Goal: Task Accomplishment & Management: Complete application form

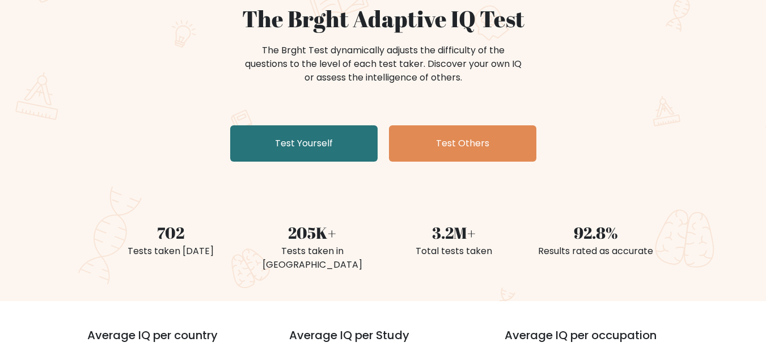
scroll to position [113, 0]
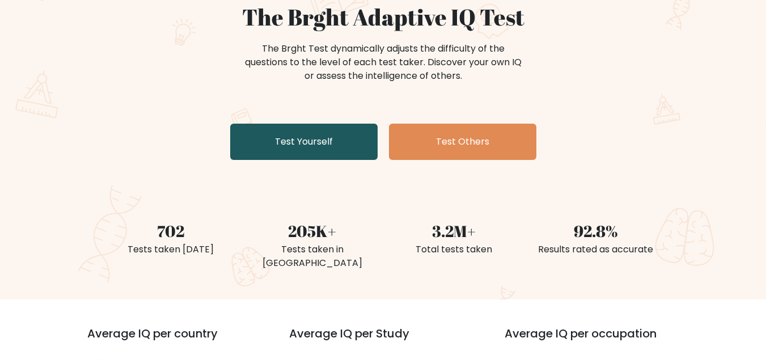
click at [320, 137] on link "Test Yourself" at bounding box center [303, 142] width 147 height 36
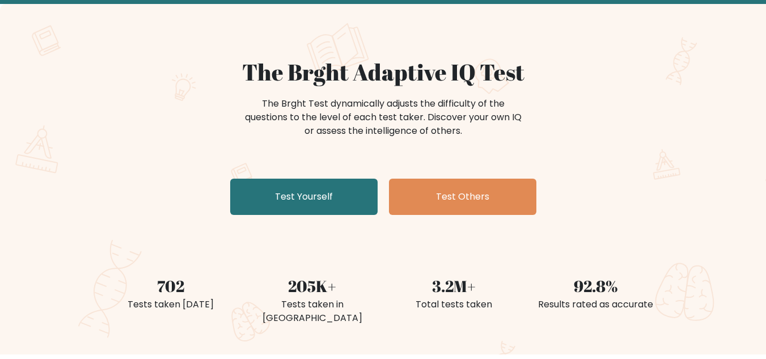
scroll to position [113, 0]
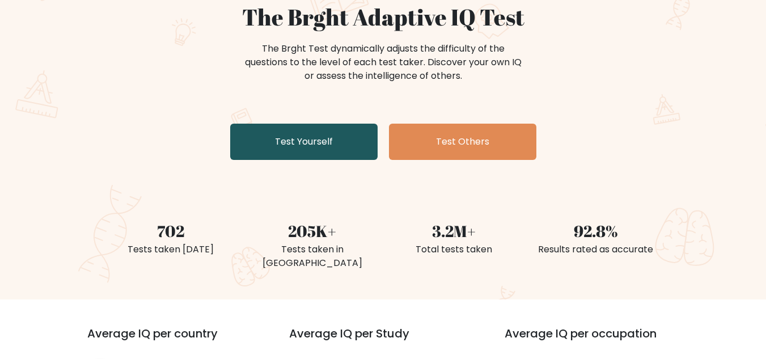
click at [324, 128] on link "Test Yourself" at bounding box center [303, 142] width 147 height 36
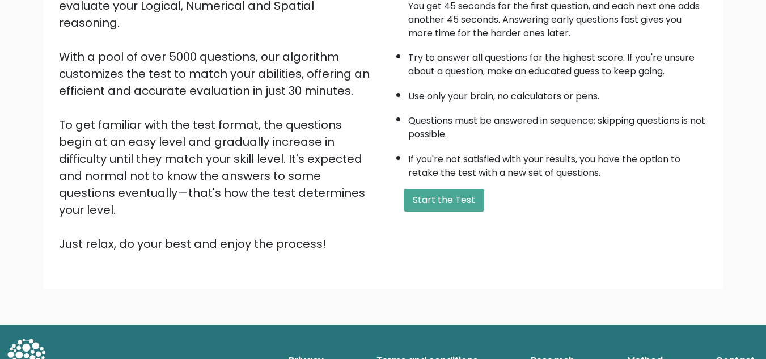
scroll to position [161, 0]
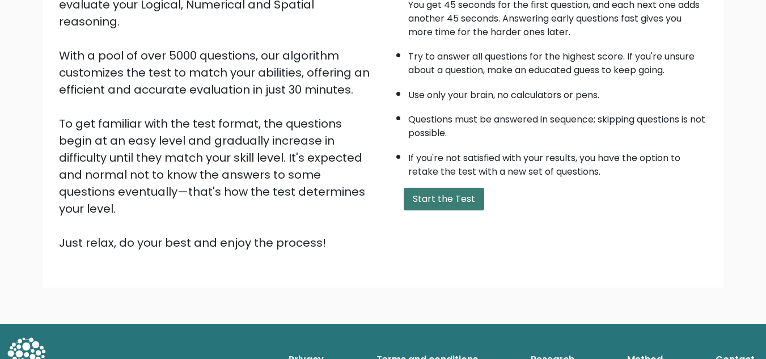
click at [455, 210] on button "Start the Test" at bounding box center [444, 199] width 81 height 23
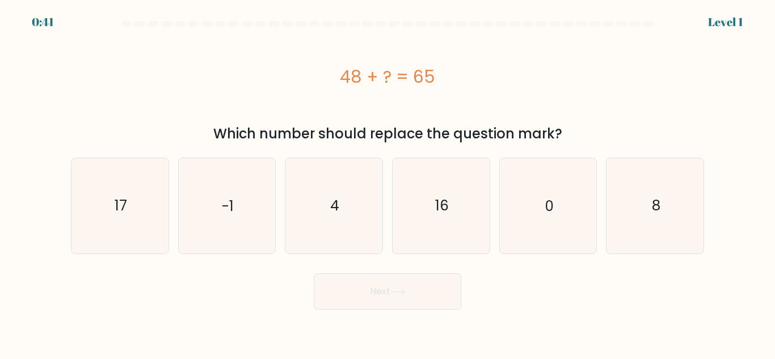
drag, startPoint x: 419, startPoint y: 75, endPoint x: 453, endPoint y: 75, distance: 34.6
click at [453, 75] on div "48 + ? = 65" at bounding box center [387, 77] width 633 height 26
copy div "48 + ? = 65"
click at [117, 208] on text "17" at bounding box center [121, 206] width 12 height 20
click at [387, 183] on input "a. 17" at bounding box center [387, 181] width 1 height 3
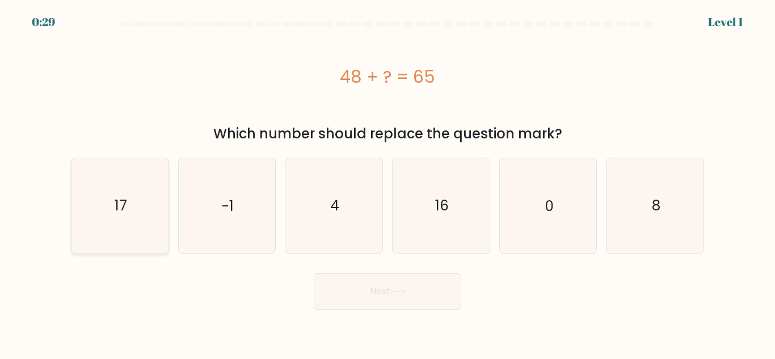
radio input "true"
click at [407, 284] on button "Next" at bounding box center [387, 291] width 147 height 36
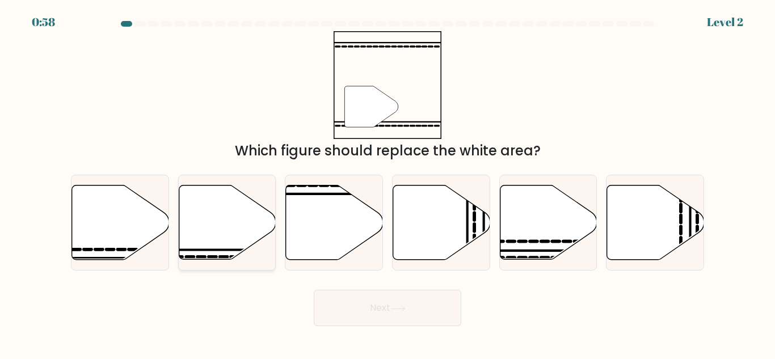
click at [233, 223] on icon at bounding box center [227, 222] width 97 height 74
click at [387, 183] on input "b." at bounding box center [387, 181] width 1 height 3
radio input "true"
click at [419, 290] on button "Next" at bounding box center [387, 308] width 147 height 36
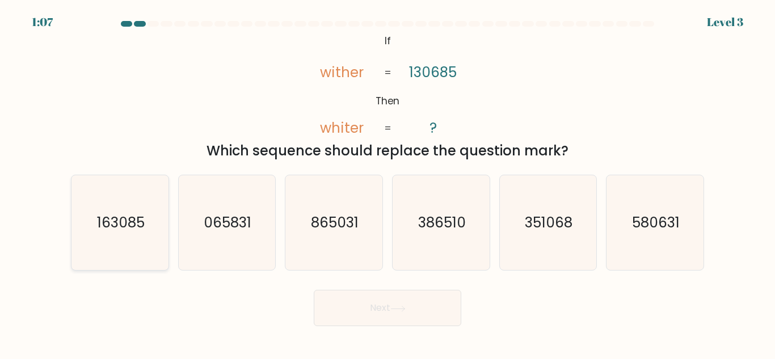
click at [119, 226] on text "163085" at bounding box center [121, 223] width 48 height 20
click at [387, 183] on input "a. 163085" at bounding box center [387, 181] width 1 height 3
radio input "true"
click at [355, 304] on button "Next" at bounding box center [387, 308] width 147 height 36
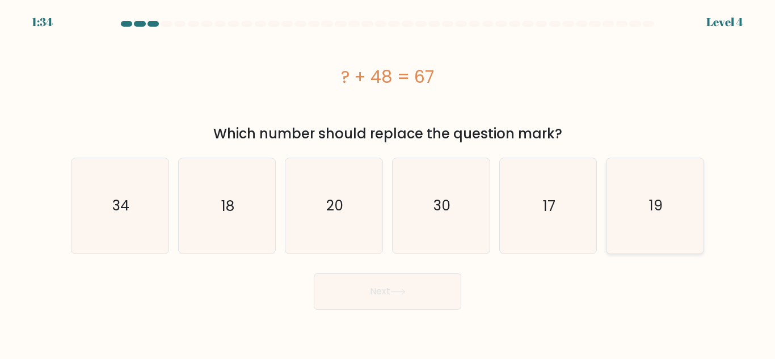
click at [652, 242] on icon "19" at bounding box center [654, 205] width 95 height 95
click at [388, 183] on input "f. 19" at bounding box center [387, 181] width 1 height 3
radio input "true"
click at [394, 276] on button "Next" at bounding box center [387, 291] width 147 height 36
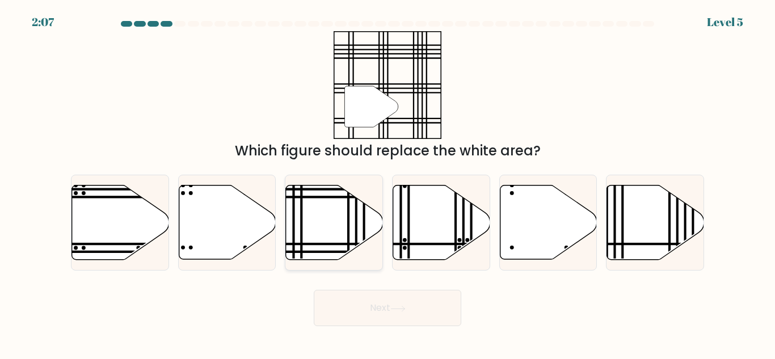
click at [318, 216] on icon at bounding box center [334, 222] width 97 height 74
click at [387, 183] on input "c." at bounding box center [387, 181] width 1 height 3
radio input "true"
click at [438, 307] on button "Next" at bounding box center [387, 308] width 147 height 36
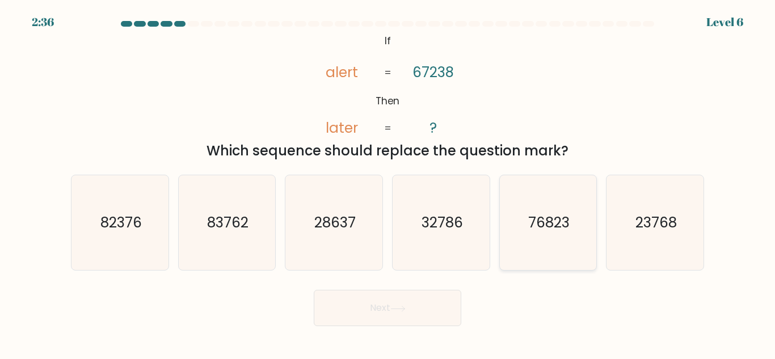
click at [543, 228] on text "76823" at bounding box center [548, 223] width 41 height 20
click at [388, 183] on input "e. 76823" at bounding box center [387, 181] width 1 height 3
radio input "true"
click at [403, 304] on button "Next" at bounding box center [387, 308] width 147 height 36
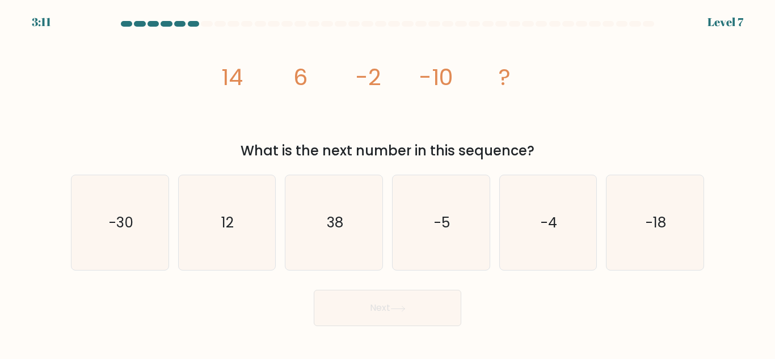
click at [266, 75] on icon "image/svg+xml 14 6 -2 -10 ?" at bounding box center [387, 85] width 340 height 108
click at [666, 226] on text "-18" at bounding box center [655, 223] width 20 height 20
click at [388, 183] on input "f. -18" at bounding box center [387, 181] width 1 height 3
radio input "true"
click at [416, 312] on button "Next" at bounding box center [387, 308] width 147 height 36
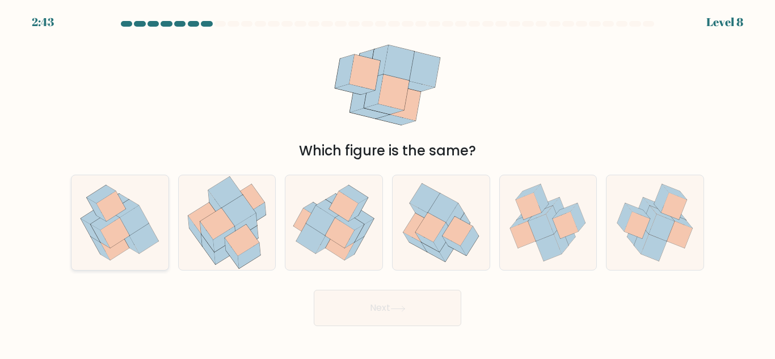
click at [121, 224] on icon at bounding box center [114, 233] width 29 height 30
click at [387, 183] on input "a." at bounding box center [387, 181] width 1 height 3
radio input "true"
click at [398, 302] on button "Next" at bounding box center [387, 308] width 147 height 36
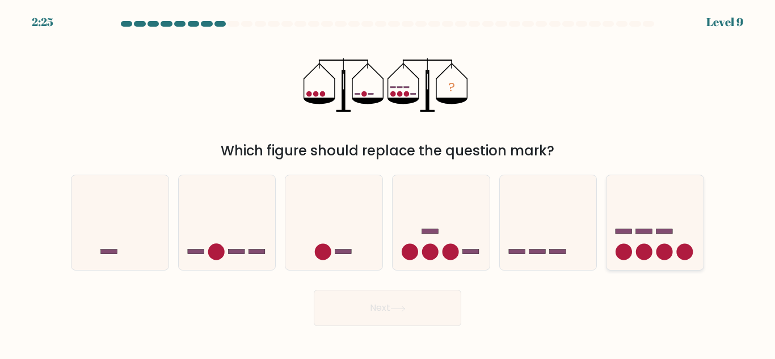
click at [644, 243] on icon at bounding box center [654, 223] width 97 height 80
click at [388, 183] on input "f." at bounding box center [387, 181] width 1 height 3
radio input "true"
click at [409, 319] on button "Next" at bounding box center [387, 308] width 147 height 36
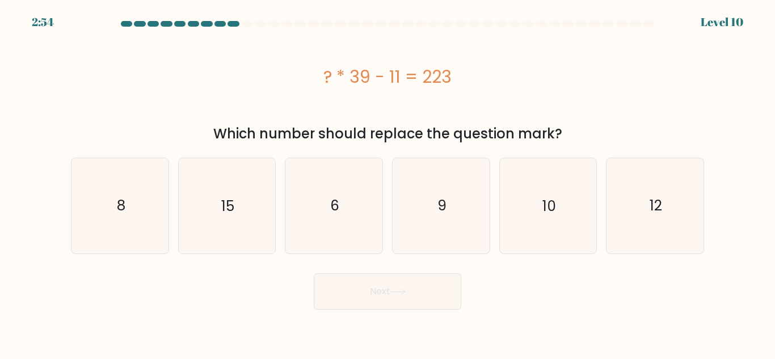
drag, startPoint x: 318, startPoint y: 79, endPoint x: 448, endPoint y: 70, distance: 130.2
click at [448, 70] on div "? * 39 - 11 = 223" at bounding box center [387, 77] width 633 height 26
copy div "? * 39 - 11 = 223"
click at [244, 81] on div "? * 39 - 11 = 223" at bounding box center [387, 77] width 633 height 26
click at [352, 182] on icon "6" at bounding box center [333, 205] width 95 height 95
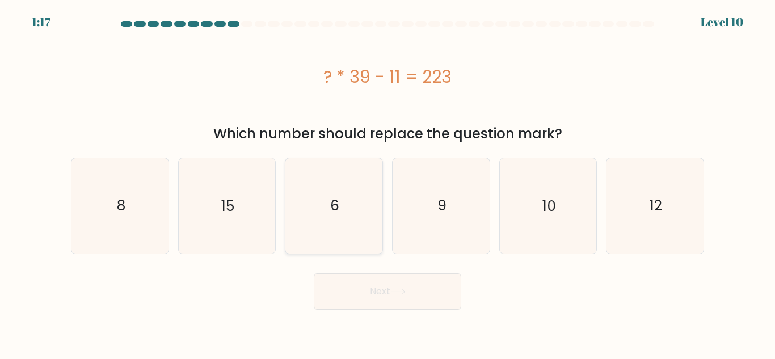
click at [387, 182] on input "c. 6" at bounding box center [387, 181] width 1 height 3
radio input "true"
click at [405, 296] on button "Next" at bounding box center [387, 291] width 147 height 36
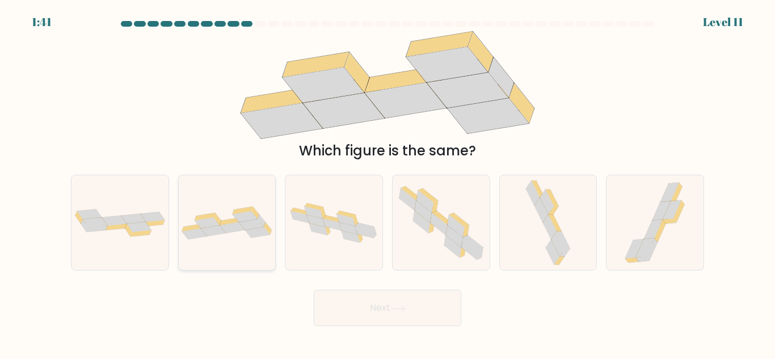
click at [266, 233] on icon at bounding box center [257, 232] width 25 height 11
click at [387, 183] on input "b." at bounding box center [387, 181] width 1 height 3
radio input "true"
click at [425, 307] on button "Next" at bounding box center [387, 308] width 147 height 36
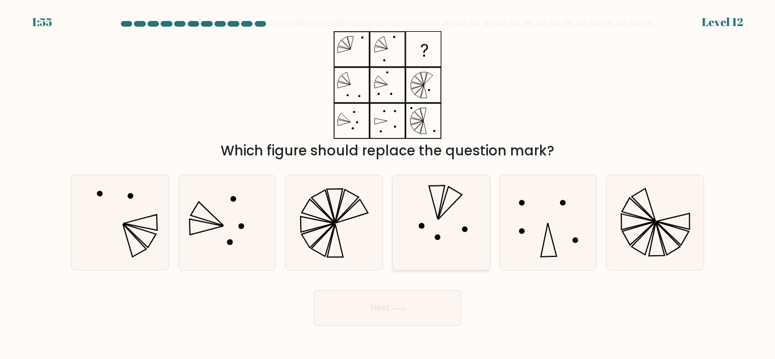
click at [457, 225] on icon at bounding box center [441, 222] width 95 height 95
click at [388, 183] on input "d." at bounding box center [387, 181] width 1 height 3
radio input "true"
click at [402, 309] on icon at bounding box center [398, 308] width 14 height 5
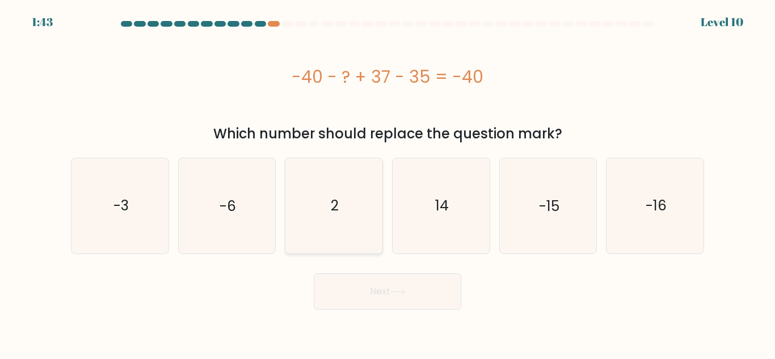
click at [365, 198] on icon "2" at bounding box center [333, 205] width 95 height 95
click at [387, 183] on input "c. 2" at bounding box center [387, 181] width 1 height 3
radio input "true"
click at [418, 298] on button "Next" at bounding box center [387, 291] width 147 height 36
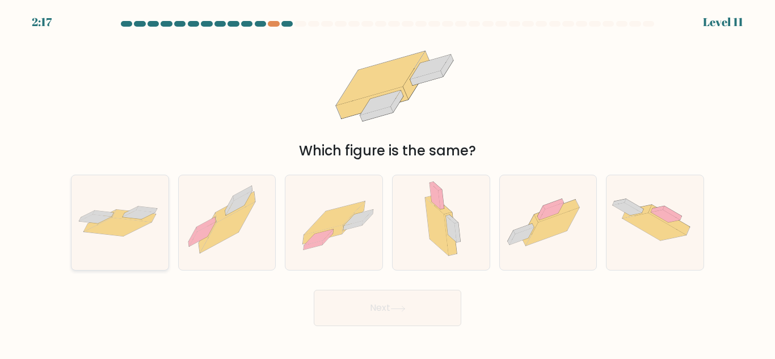
click at [134, 239] on icon at bounding box center [119, 223] width 97 height 40
click at [387, 183] on input "a." at bounding box center [387, 181] width 1 height 3
radio input "true"
click at [428, 309] on button "Next" at bounding box center [387, 308] width 147 height 36
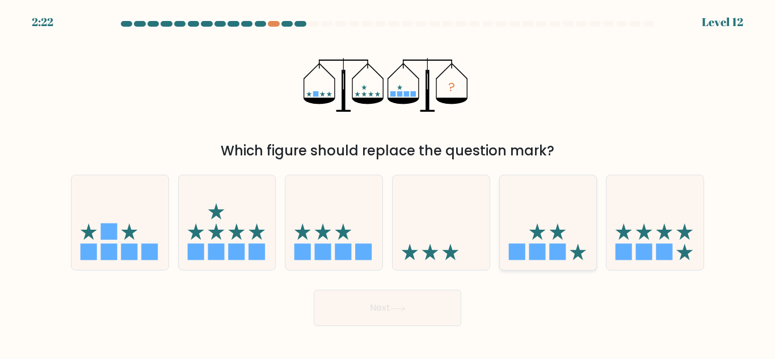
click at [531, 245] on rect at bounding box center [537, 252] width 16 height 16
click at [388, 183] on input "e." at bounding box center [387, 181] width 1 height 3
radio input "true"
click at [426, 300] on button "Next" at bounding box center [387, 308] width 147 height 36
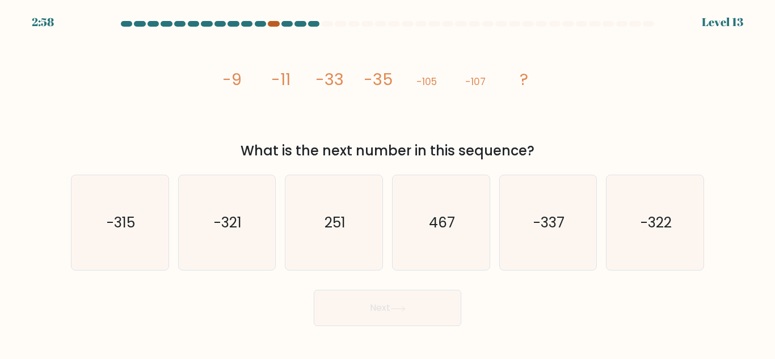
click at [278, 24] on div at bounding box center [273, 24] width 11 height 6
click at [541, 224] on text "-337" at bounding box center [548, 223] width 31 height 20
click at [388, 183] on input "e. -337" at bounding box center [387, 181] width 1 height 3
radio input "true"
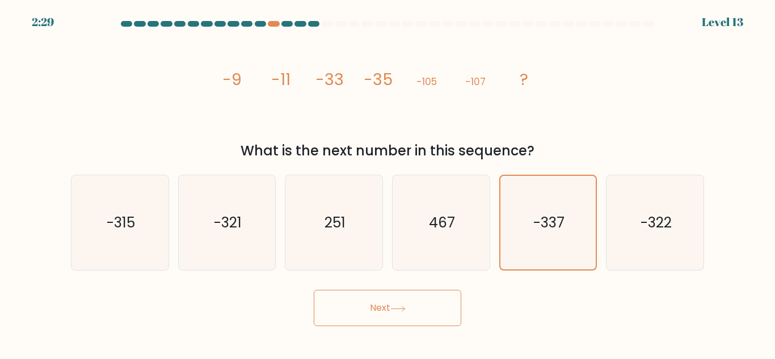
click at [396, 306] on icon at bounding box center [397, 309] width 15 height 6
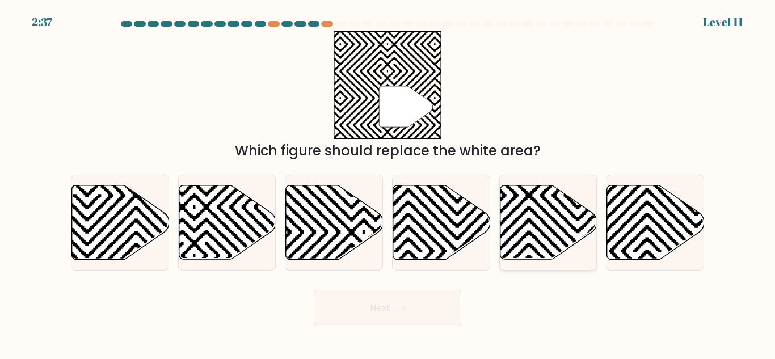
click at [557, 195] on icon at bounding box center [548, 222] width 97 height 74
click at [388, 183] on input "e." at bounding box center [387, 181] width 1 height 3
radio input "true"
click at [372, 307] on button "Next" at bounding box center [387, 308] width 147 height 36
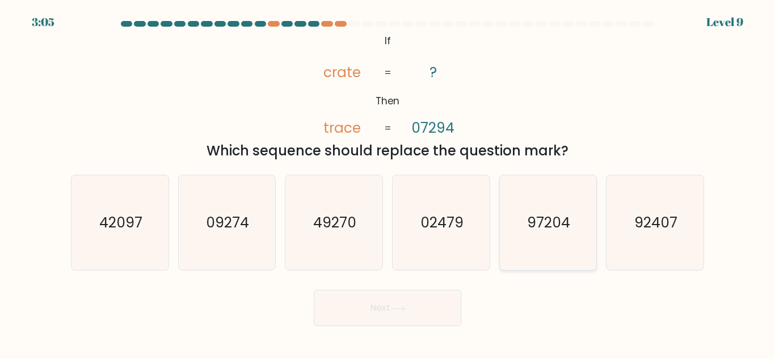
click at [553, 234] on icon "97204" at bounding box center [547, 222] width 95 height 95
click at [388, 183] on input "e. 97204" at bounding box center [387, 181] width 1 height 3
radio input "true"
click at [343, 303] on button "Next" at bounding box center [387, 308] width 147 height 36
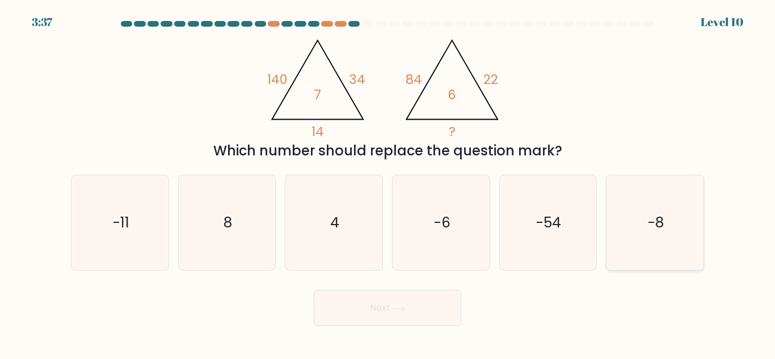
click at [617, 237] on icon "-8" at bounding box center [654, 222] width 95 height 95
click at [388, 183] on input "f. -8" at bounding box center [387, 181] width 1 height 3
radio input "true"
click at [427, 309] on button "Next" at bounding box center [387, 308] width 147 height 36
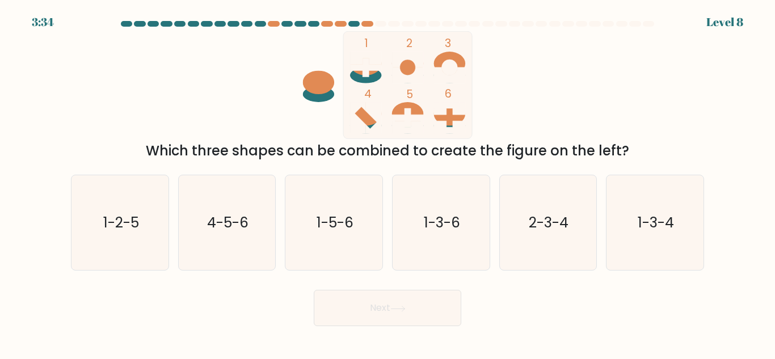
click at [356, 313] on button "Next" at bounding box center [387, 308] width 147 height 36
click at [367, 78] on ellipse at bounding box center [366, 75] width 32 height 16
click at [345, 208] on icon "1-5-6" at bounding box center [333, 222] width 95 height 95
click at [387, 183] on input "c. 1-5-6" at bounding box center [387, 181] width 1 height 3
radio input "true"
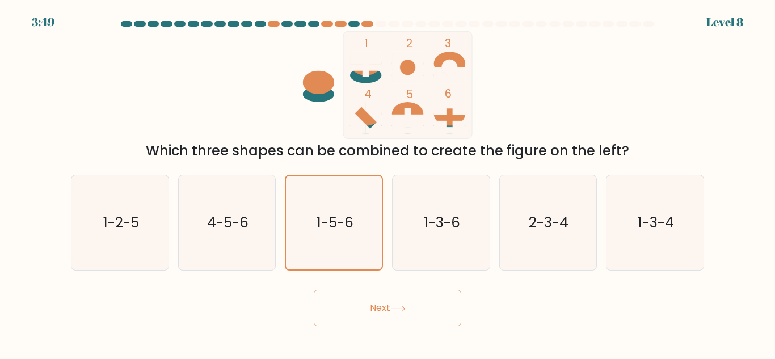
click at [389, 315] on button "Next" at bounding box center [387, 308] width 147 height 36
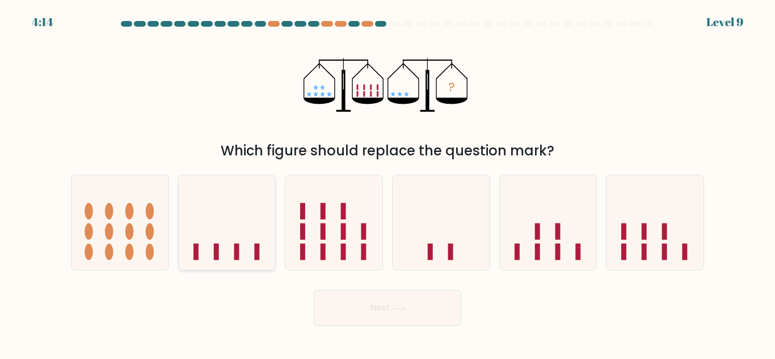
click at [226, 248] on icon at bounding box center [227, 223] width 97 height 80
click at [387, 183] on input "b." at bounding box center [387, 181] width 1 height 3
radio input "true"
click at [395, 311] on icon at bounding box center [397, 309] width 15 height 6
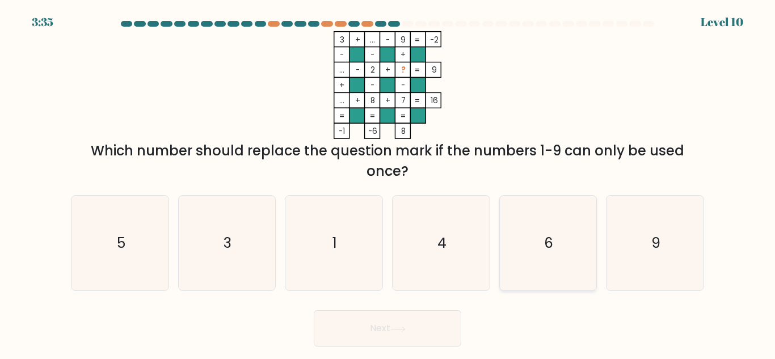
click at [567, 243] on icon "6" at bounding box center [547, 243] width 95 height 95
click at [388, 183] on input "e. 6" at bounding box center [387, 181] width 1 height 3
radio input "true"
click at [401, 324] on button "Next" at bounding box center [387, 328] width 147 height 36
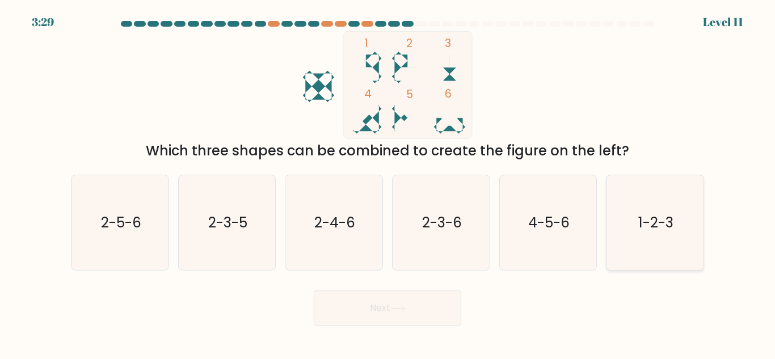
click at [671, 241] on icon "1-2-3" at bounding box center [654, 222] width 95 height 95
click at [388, 183] on input "f. 1-2-3" at bounding box center [387, 181] width 1 height 3
radio input "true"
click at [432, 309] on button "Next" at bounding box center [387, 308] width 147 height 36
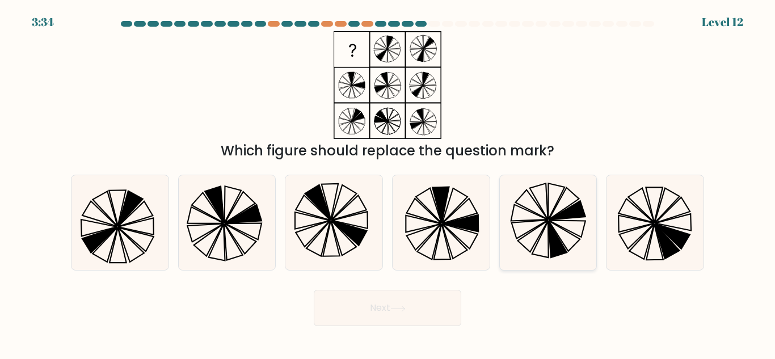
click at [572, 231] on icon at bounding box center [547, 222] width 95 height 95
click at [388, 183] on input "e." at bounding box center [387, 181] width 1 height 3
radio input "true"
click at [399, 298] on button "Next" at bounding box center [387, 308] width 147 height 36
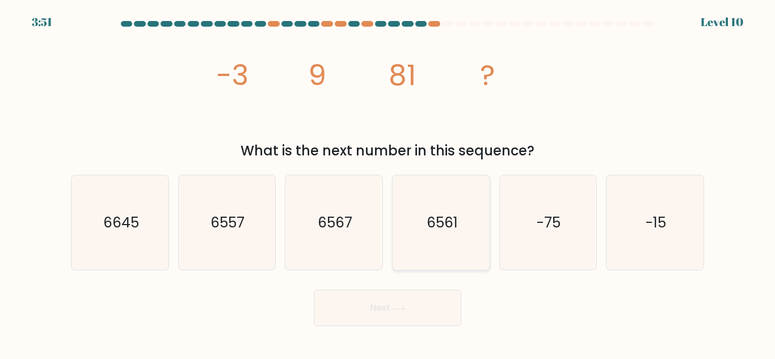
click at [444, 227] on text "6561" at bounding box center [441, 223] width 31 height 20
click at [388, 183] on input "d. 6561" at bounding box center [387, 181] width 1 height 3
radio input "true"
click at [419, 315] on button "Next" at bounding box center [387, 308] width 147 height 36
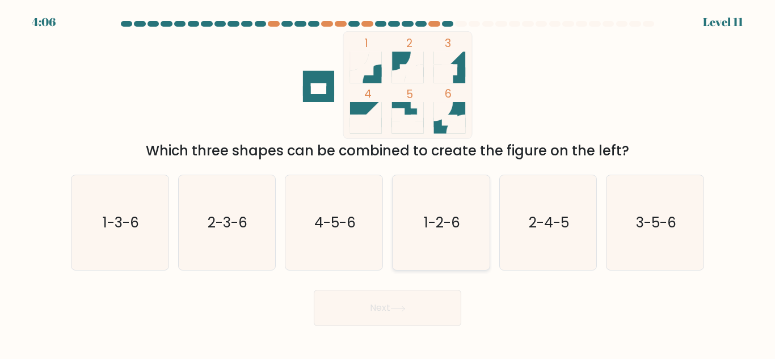
click at [433, 229] on text "1-2-6" at bounding box center [442, 223] width 36 height 20
click at [388, 183] on input "d. 1-2-6" at bounding box center [387, 181] width 1 height 3
radio input "true"
click at [402, 315] on button "Next" at bounding box center [387, 308] width 147 height 36
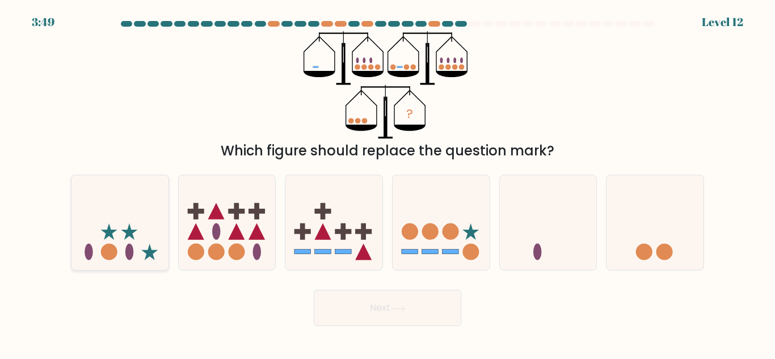
click at [117, 239] on icon at bounding box center [119, 223] width 97 height 80
click at [387, 183] on input "a." at bounding box center [387, 181] width 1 height 3
radio input "true"
click at [398, 311] on icon at bounding box center [397, 309] width 15 height 6
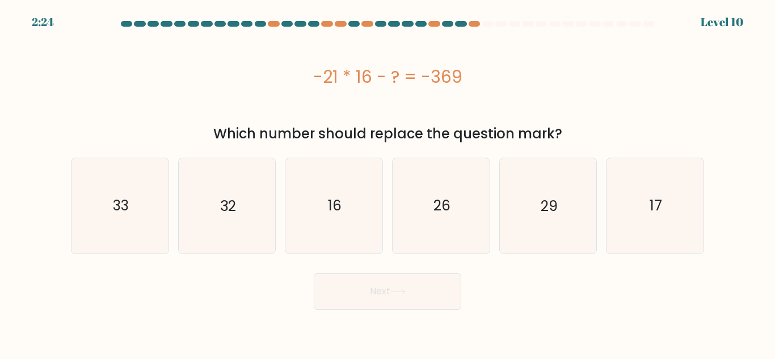
click at [398, 300] on button "Next" at bounding box center [387, 291] width 147 height 36
click at [220, 182] on icon "32" at bounding box center [226, 205] width 95 height 95
click at [387, 182] on input "b. 32" at bounding box center [387, 181] width 1 height 3
radio input "true"
click at [446, 303] on button "Next" at bounding box center [387, 291] width 147 height 36
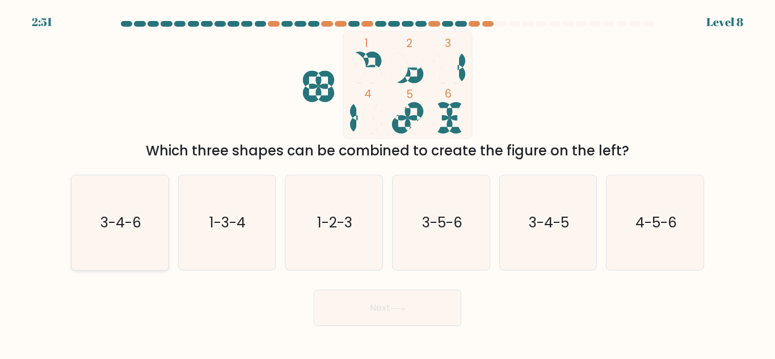
click at [120, 222] on text "3-4-6" at bounding box center [120, 223] width 41 height 20
click at [387, 183] on input "a. 3-4-6" at bounding box center [387, 181] width 1 height 3
radio input "true"
click at [417, 309] on button "Next" at bounding box center [387, 308] width 147 height 36
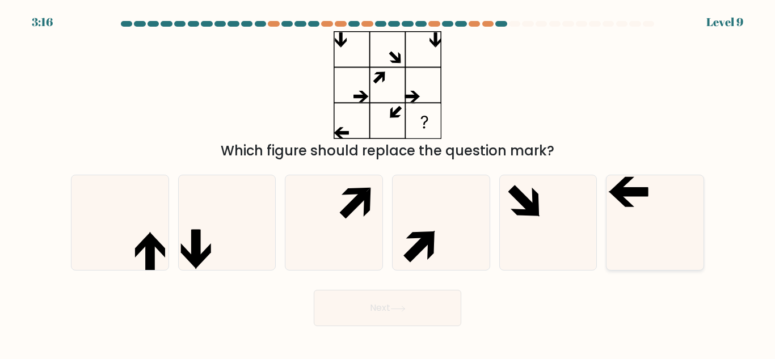
click at [661, 196] on icon at bounding box center [654, 222] width 95 height 95
click at [388, 183] on input "f." at bounding box center [387, 181] width 1 height 3
radio input "true"
click at [380, 303] on button "Next" at bounding box center [387, 308] width 147 height 36
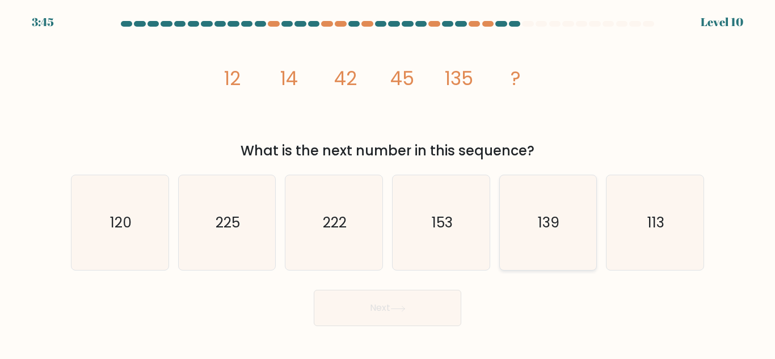
click at [569, 237] on icon "139" at bounding box center [547, 222] width 95 height 95
click at [388, 183] on input "e. 139" at bounding box center [387, 181] width 1 height 3
radio input "true"
click at [430, 312] on button "Next" at bounding box center [387, 308] width 147 height 36
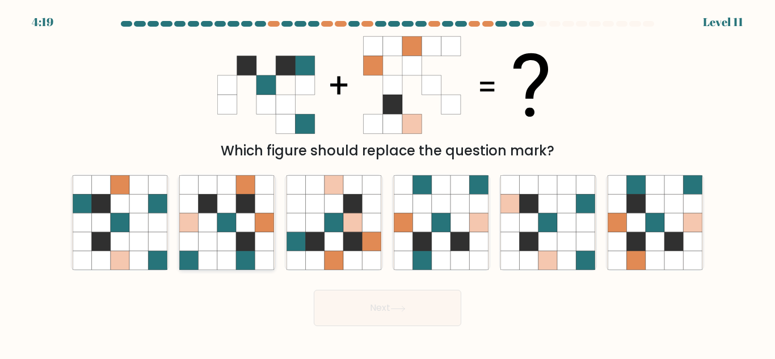
click at [244, 238] on icon at bounding box center [246, 241] width 19 height 19
click at [387, 183] on input "b." at bounding box center [387, 181] width 1 height 3
radio input "true"
click at [427, 315] on button "Next" at bounding box center [387, 308] width 147 height 36
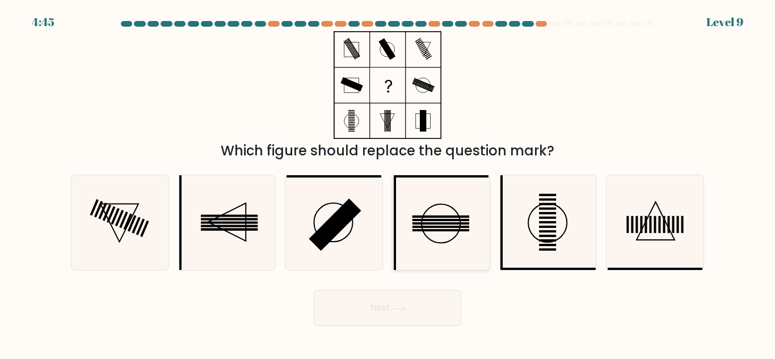
click at [429, 204] on icon at bounding box center [441, 222] width 95 height 95
click at [388, 183] on input "d." at bounding box center [387, 181] width 1 height 3
radio input "true"
click at [403, 313] on button "Next" at bounding box center [387, 308] width 147 height 36
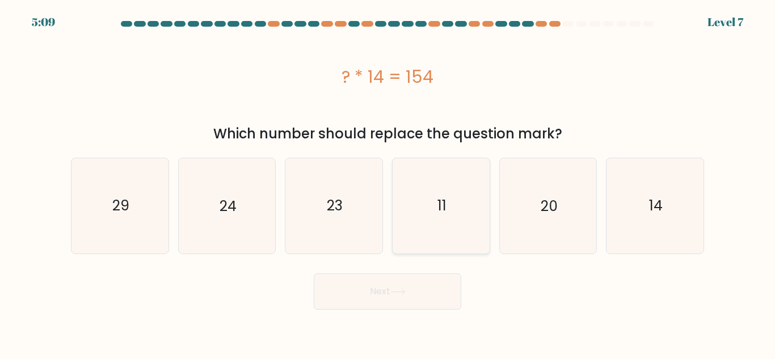
drag, startPoint x: 439, startPoint y: 211, endPoint x: 428, endPoint y: 234, distance: 25.9
click at [439, 211] on text "11" at bounding box center [441, 206] width 9 height 20
click at [388, 183] on input "d. 11" at bounding box center [387, 181] width 1 height 3
radio input "true"
click at [409, 290] on button "Next" at bounding box center [387, 291] width 147 height 36
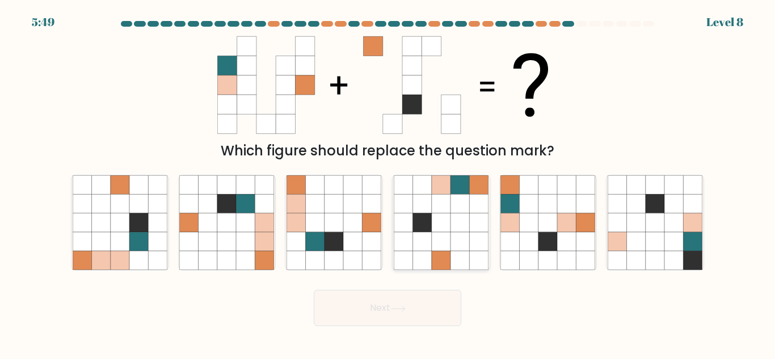
click at [467, 233] on icon at bounding box center [459, 241] width 19 height 19
click at [388, 183] on input "d." at bounding box center [387, 181] width 1 height 3
radio input "true"
click at [382, 309] on button "Next" at bounding box center [387, 308] width 147 height 36
click at [377, 307] on button "Next" at bounding box center [387, 308] width 147 height 36
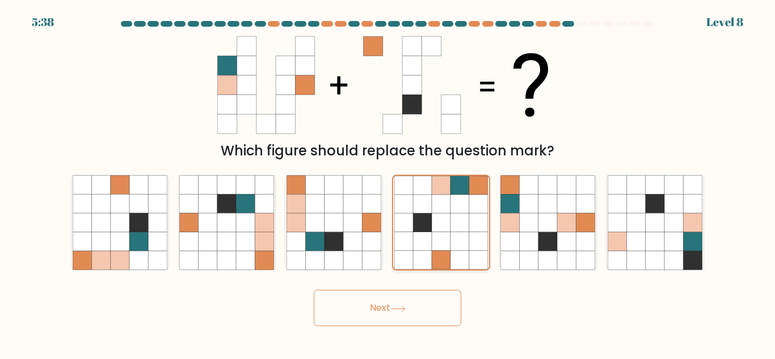
click at [452, 206] on icon at bounding box center [459, 204] width 19 height 19
click at [388, 183] on input "d." at bounding box center [387, 181] width 1 height 3
click at [563, 221] on icon at bounding box center [567, 222] width 19 height 19
click at [388, 183] on input "e." at bounding box center [387, 181] width 1 height 3
radio input "true"
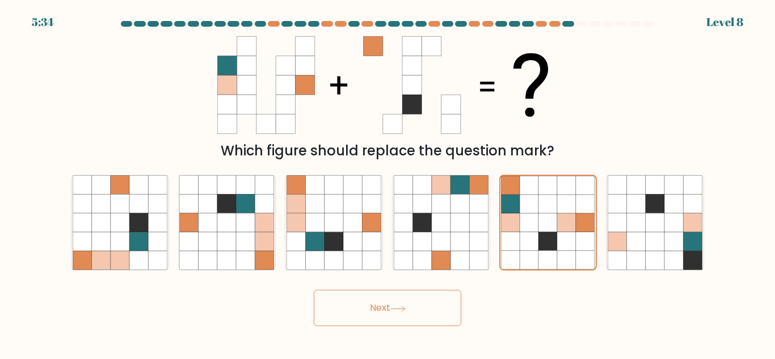
click at [372, 303] on button "Next" at bounding box center [387, 308] width 147 height 36
click at [424, 241] on icon at bounding box center [421, 241] width 19 height 19
click at [388, 183] on input "d." at bounding box center [387, 181] width 1 height 3
radio input "true"
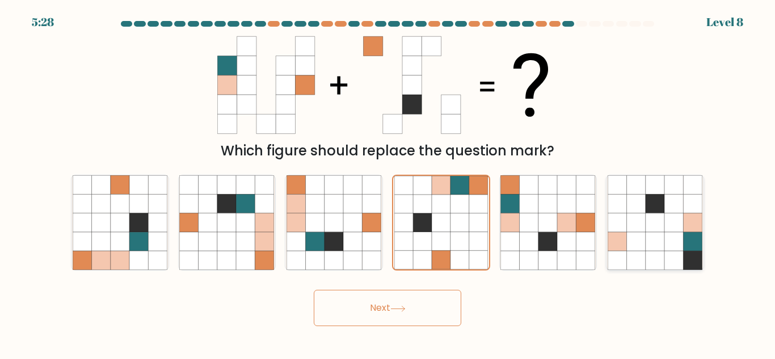
click at [666, 214] on icon at bounding box center [673, 222] width 19 height 19
click at [388, 183] on input "f." at bounding box center [387, 181] width 1 height 3
radio input "true"
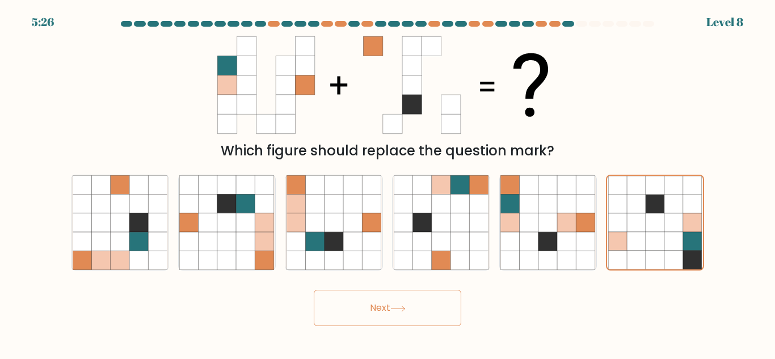
click at [403, 309] on icon at bounding box center [397, 309] width 15 height 6
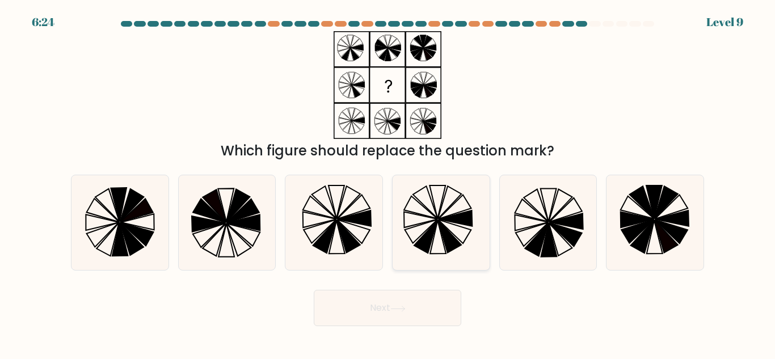
click at [435, 225] on icon at bounding box center [425, 237] width 23 height 33
click at [388, 183] on input "d." at bounding box center [387, 181] width 1 height 3
radio input "true"
click at [568, 218] on icon at bounding box center [547, 222] width 95 height 95
click at [388, 183] on input "e." at bounding box center [387, 181] width 1 height 3
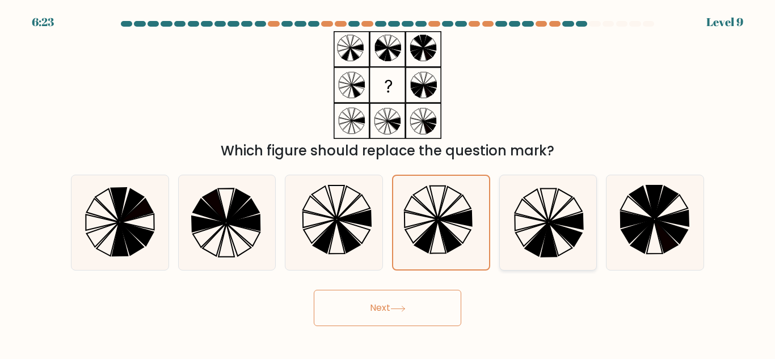
radio input "true"
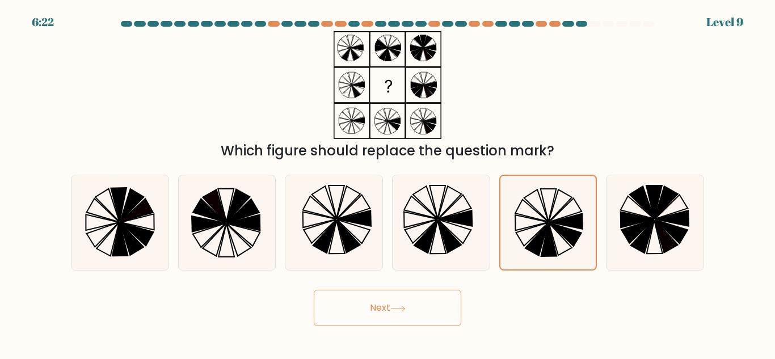
click at [383, 301] on button "Next" at bounding box center [387, 308] width 147 height 36
click at [385, 311] on button "Next" at bounding box center [387, 308] width 147 height 36
click at [566, 224] on icon at bounding box center [566, 221] width 33 height 15
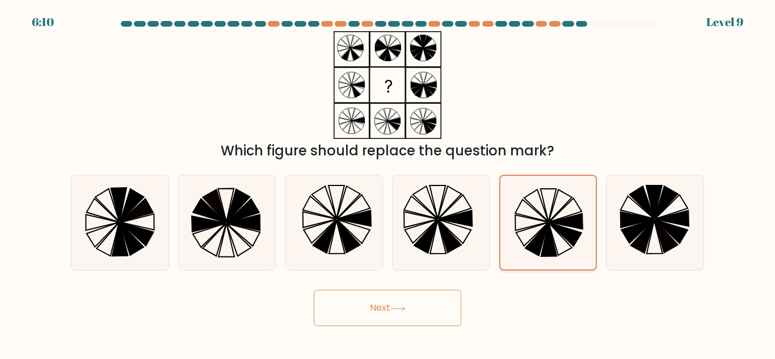
click at [388, 183] on input "e." at bounding box center [387, 181] width 1 height 3
click at [566, 224] on icon at bounding box center [566, 221] width 33 height 15
click at [388, 183] on input "e." at bounding box center [387, 181] width 1 height 3
click at [566, 224] on icon at bounding box center [566, 221] width 33 height 15
click at [388, 183] on input "e." at bounding box center [387, 181] width 1 height 3
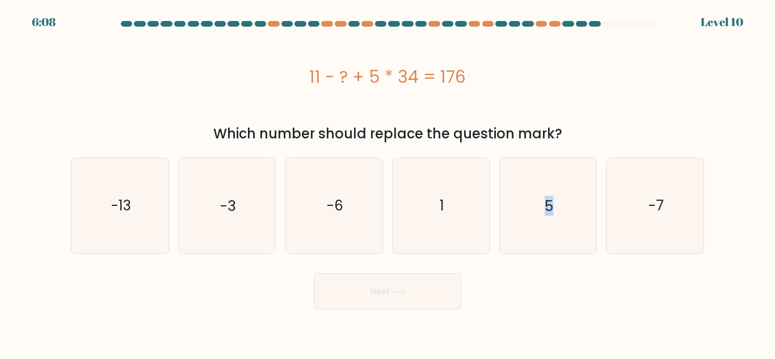
click at [566, 224] on icon "5" at bounding box center [547, 205] width 95 height 95
click at [388, 183] on input "e. 5" at bounding box center [387, 181] width 1 height 3
radio input "true"
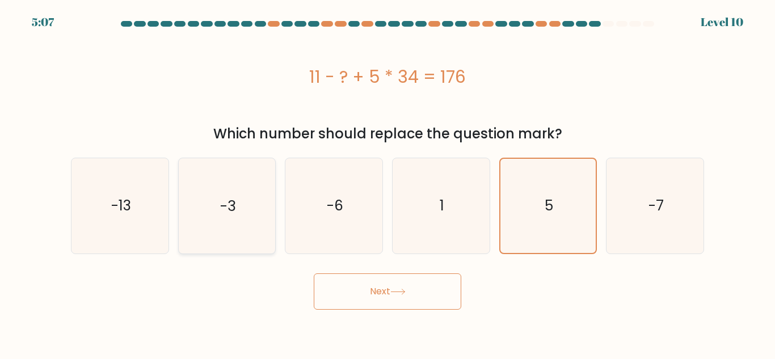
click at [221, 208] on text "-3" at bounding box center [227, 206] width 15 height 20
click at [387, 183] on input "b. -3" at bounding box center [387, 181] width 1 height 3
radio input "true"
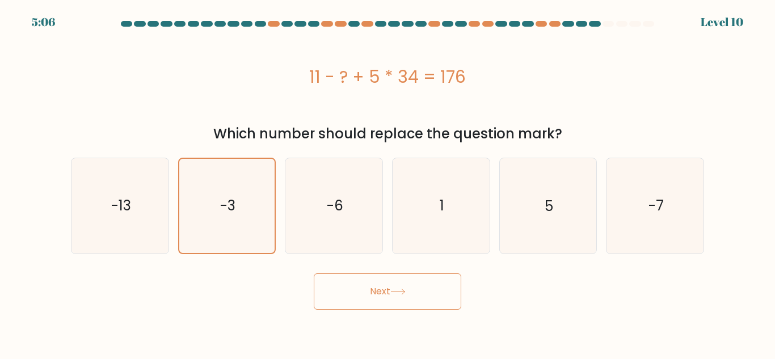
click at [413, 289] on button "Next" at bounding box center [387, 291] width 147 height 36
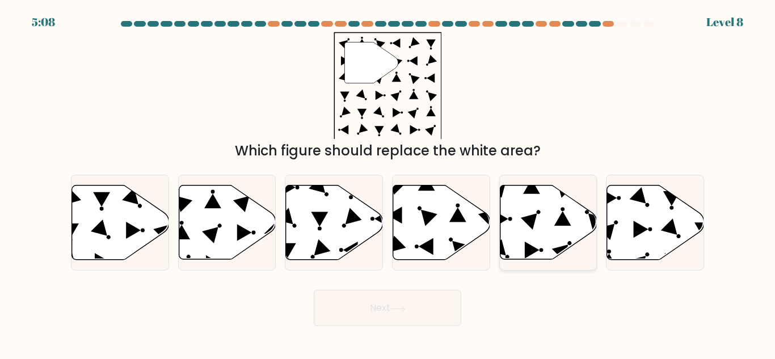
click at [534, 193] on icon at bounding box center [531, 186] width 17 height 15
click at [388, 183] on input "e." at bounding box center [387, 181] width 1 height 3
radio input "true"
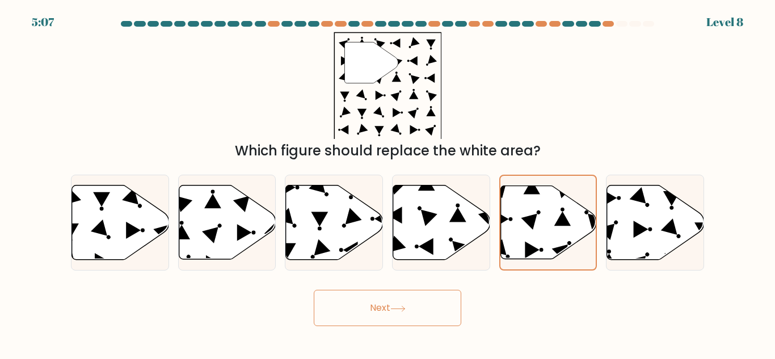
click at [399, 311] on button "Next" at bounding box center [387, 308] width 147 height 36
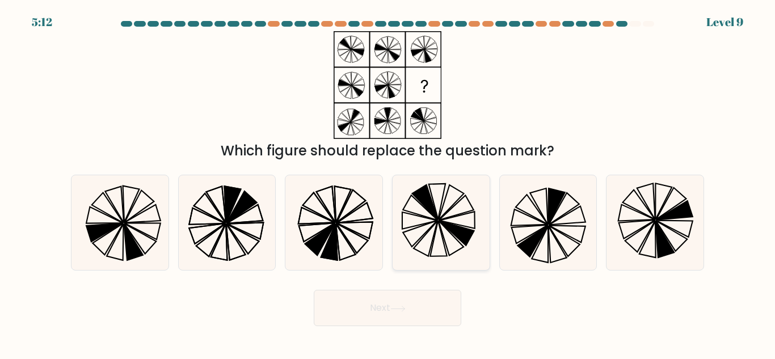
click at [430, 234] on icon at bounding box center [441, 222] width 95 height 95
click at [388, 183] on input "d." at bounding box center [387, 181] width 1 height 3
radio input "true"
click at [415, 299] on button "Next" at bounding box center [387, 308] width 147 height 36
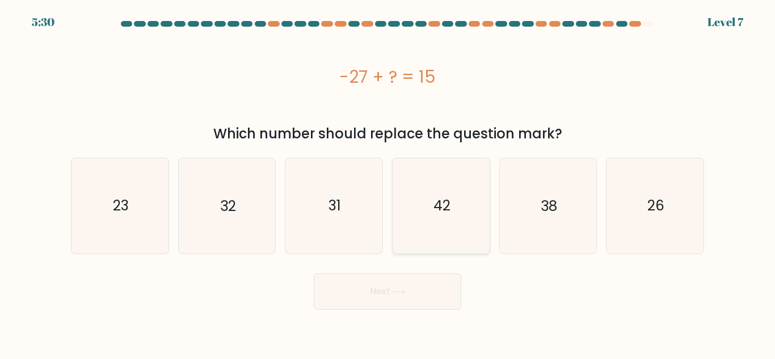
click at [438, 227] on icon "42" at bounding box center [441, 205] width 95 height 95
click at [388, 183] on input "d. 42" at bounding box center [387, 181] width 1 height 3
radio input "true"
click at [394, 289] on icon at bounding box center [397, 292] width 15 height 6
click at [379, 294] on button "Next" at bounding box center [387, 291] width 147 height 36
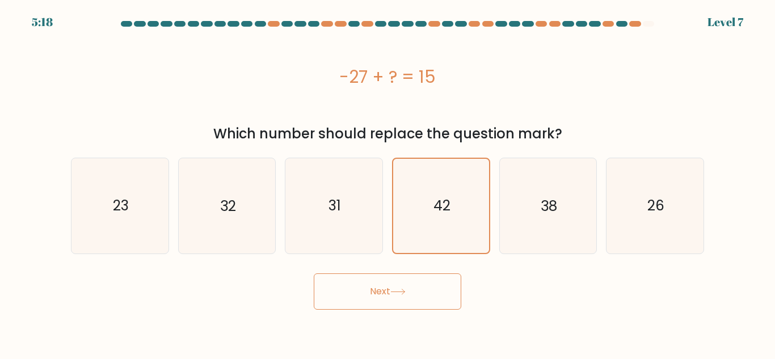
click at [398, 295] on button "Next" at bounding box center [387, 291] width 147 height 36
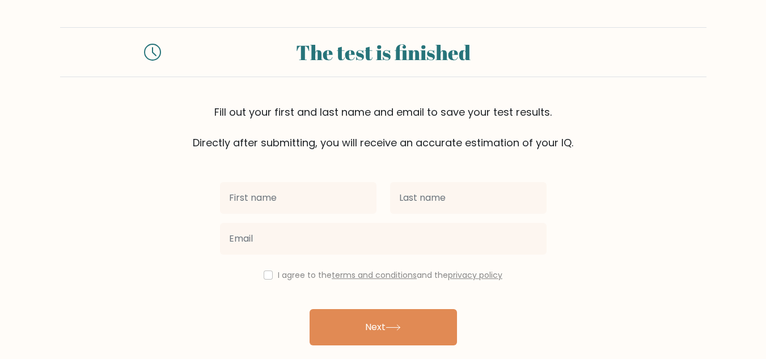
click at [272, 191] on input "text" at bounding box center [298, 198] width 157 height 32
type input "[PERSON_NAME]"
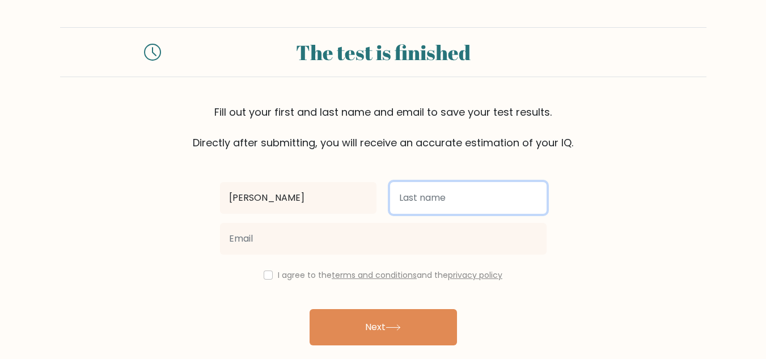
click at [434, 202] on input "text" at bounding box center [468, 198] width 157 height 32
type input "Irasga"
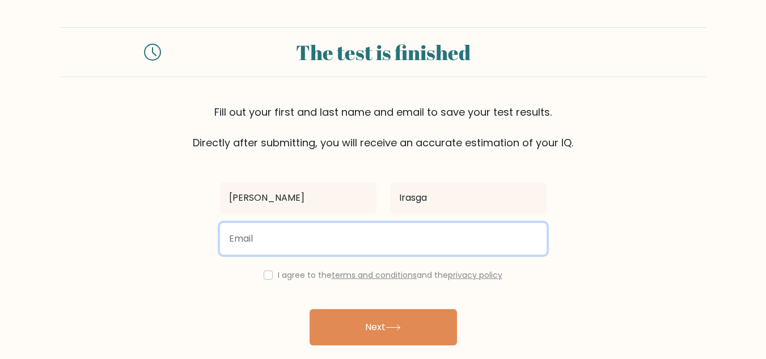
click at [335, 234] on input "email" at bounding box center [383, 239] width 327 height 32
type input "irasgamadelaine@gmail.com"
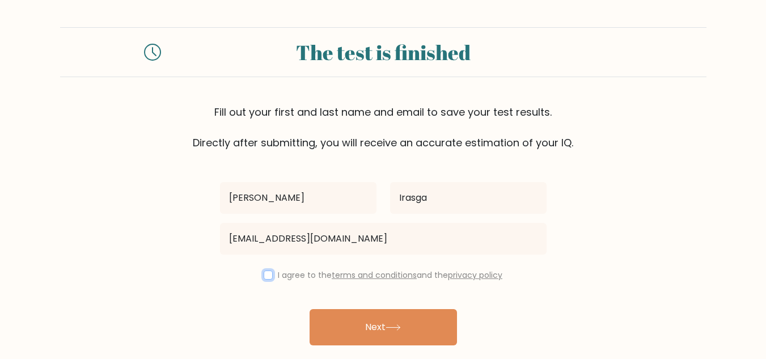
click at [267, 275] on input "checkbox" at bounding box center [268, 275] width 9 height 9
checkbox input "true"
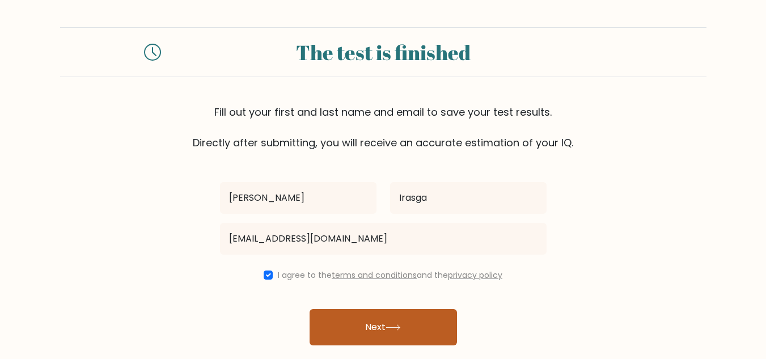
click at [397, 327] on icon at bounding box center [393, 327] width 15 height 6
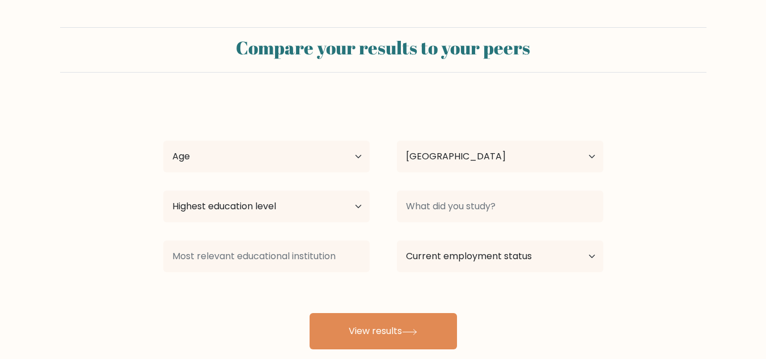
select select "PH"
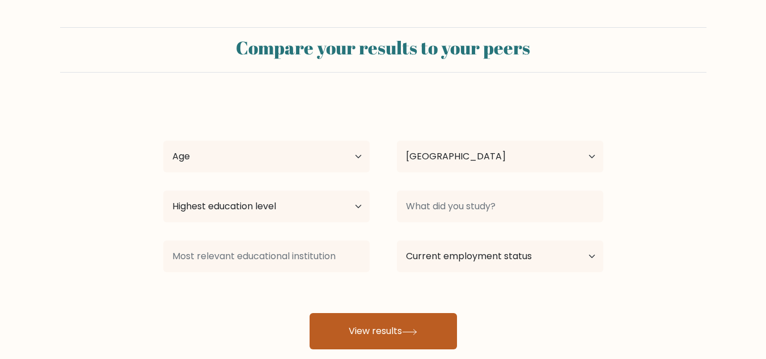
click at [408, 334] on icon at bounding box center [409, 332] width 15 height 6
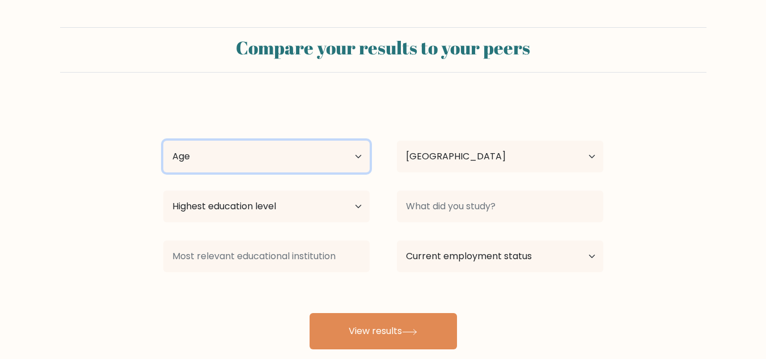
click at [361, 154] on select "Age Under [DEMOGRAPHIC_DATA] [DEMOGRAPHIC_DATA] [DEMOGRAPHIC_DATA] [DEMOGRAPHIC…" at bounding box center [266, 157] width 206 height 32
select select "35_44"
click at [163, 141] on select "Age Under 18 years old 18-24 years old 25-34 years old 35-44 years old 45-54 ye…" at bounding box center [266, 157] width 206 height 32
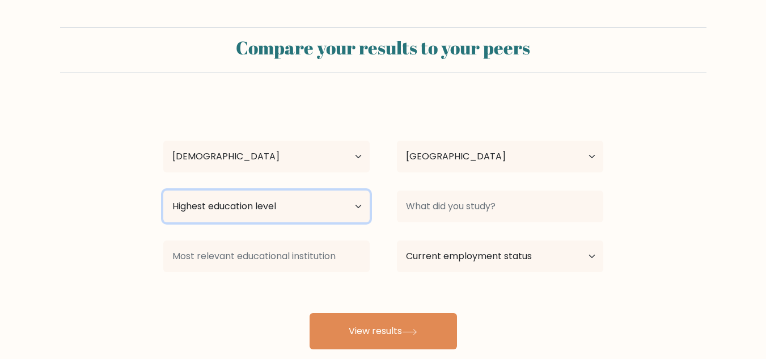
click at [357, 205] on select "Highest education level No schooling Primary Lower Secondary Upper Secondary Oc…" at bounding box center [266, 207] width 206 height 32
select select "bachelors_degree"
click at [163, 191] on select "Highest education level No schooling Primary Lower Secondary Upper Secondary Oc…" at bounding box center [266, 207] width 206 height 32
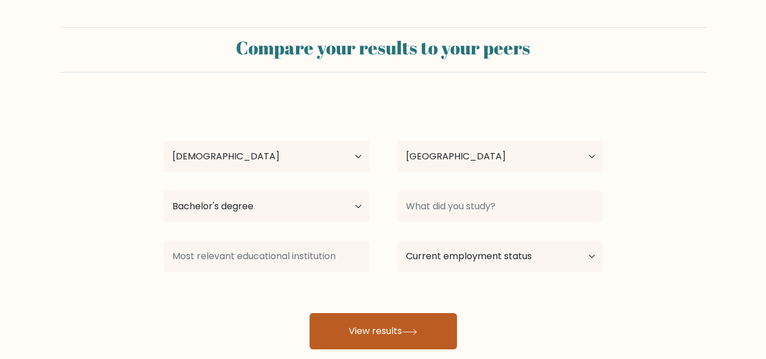
click at [396, 332] on button "View results" at bounding box center [383, 331] width 147 height 36
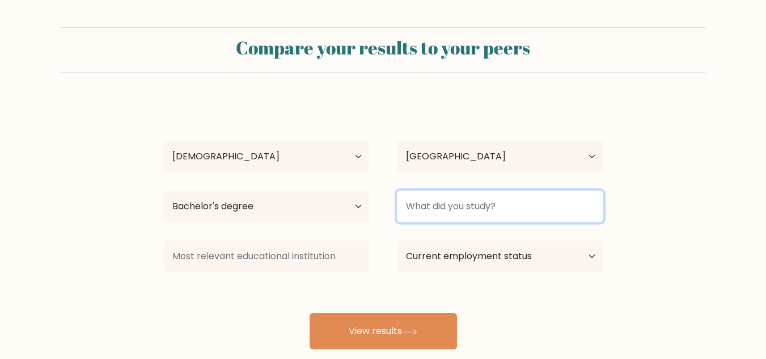
click at [562, 208] on input at bounding box center [500, 207] width 206 height 32
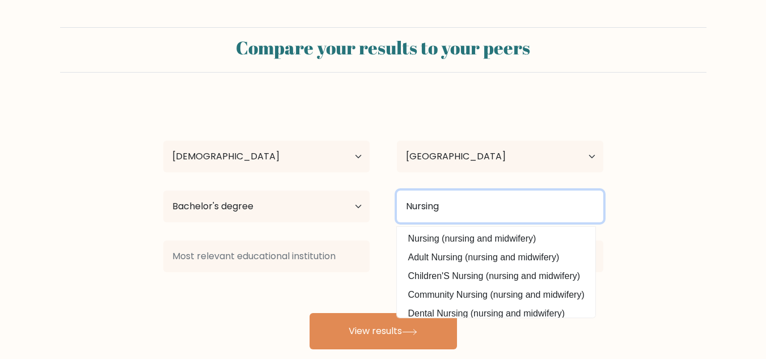
type input "Nursing"
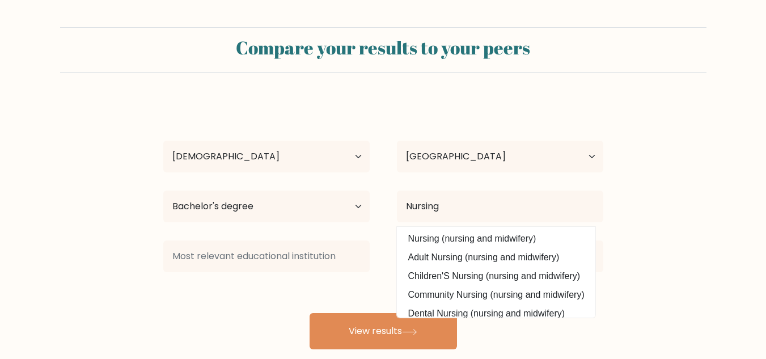
click at [697, 216] on form "Compare your results to your peers Madelaine Irasga Age Under 18 years old 18-2…" at bounding box center [383, 188] width 766 height 322
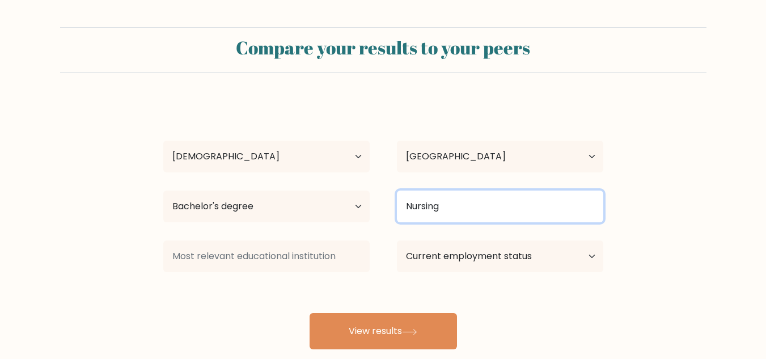
click at [508, 202] on input "Nursing" at bounding box center [500, 207] width 206 height 32
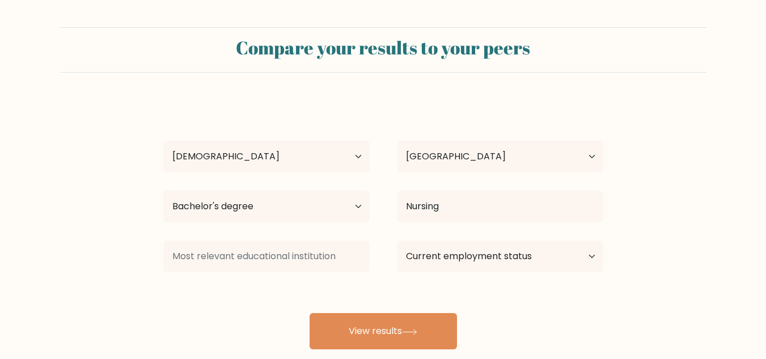
click at [676, 205] on form "Compare your results to your peers Madelaine Irasga Age Under 18 years old 18-2…" at bounding box center [383, 188] width 766 height 322
click at [590, 256] on select "Current employment status Employed Student Retired Other / prefer not to answer" at bounding box center [500, 256] width 206 height 32
select select "other"
click at [397, 240] on select "Current employment status Employed Student Retired Other / prefer not to answer" at bounding box center [500, 256] width 206 height 32
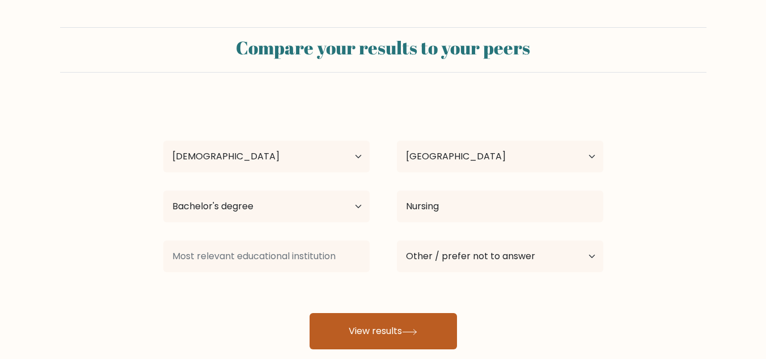
click at [381, 330] on button "View results" at bounding box center [383, 331] width 147 height 36
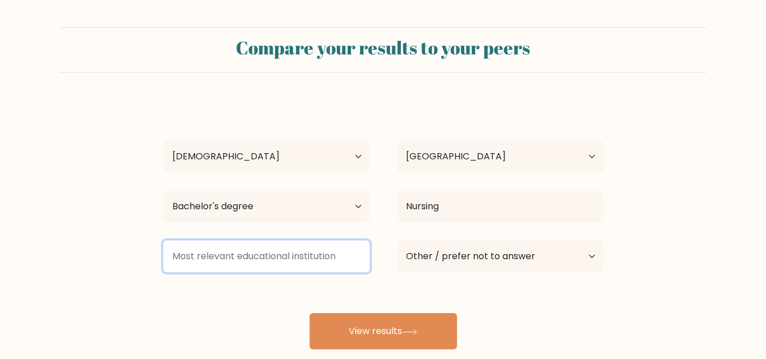
click at [258, 257] on input at bounding box center [266, 256] width 206 height 32
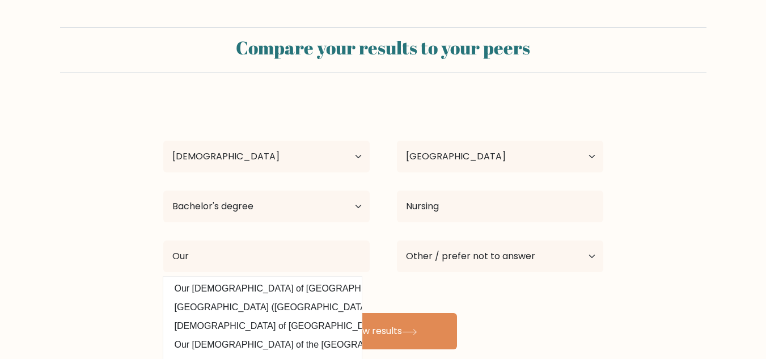
drag, startPoint x: 285, startPoint y: 288, endPoint x: 296, endPoint y: 287, distance: 10.8
click at [285, 288] on option "Our Lady of Fatima University (Philippines)" at bounding box center [262, 289] width 193 height 18
type input "Our [DEMOGRAPHIC_DATA] of [GEOGRAPHIC_DATA]"
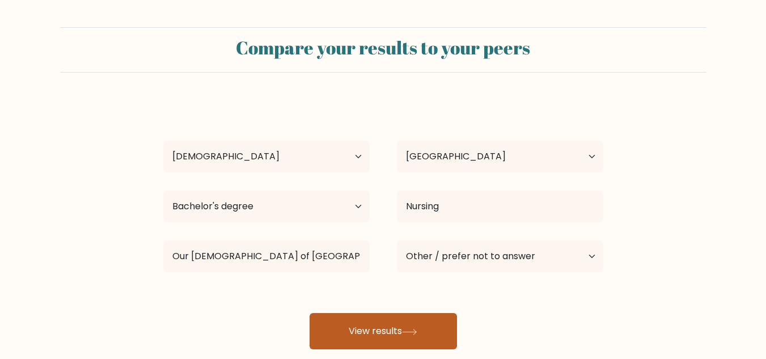
click at [372, 323] on button "View results" at bounding box center [383, 331] width 147 height 36
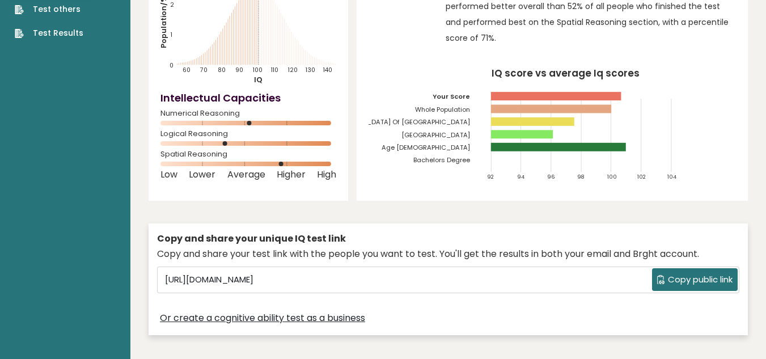
scroll to position [170, 0]
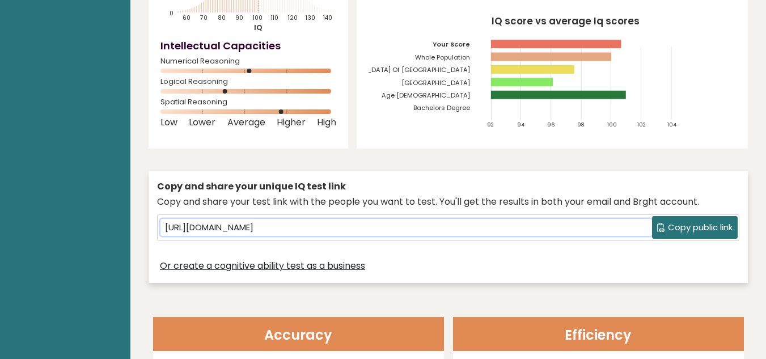
drag, startPoint x: 467, startPoint y: 229, endPoint x: 50, endPoint y: 225, distance: 416.3
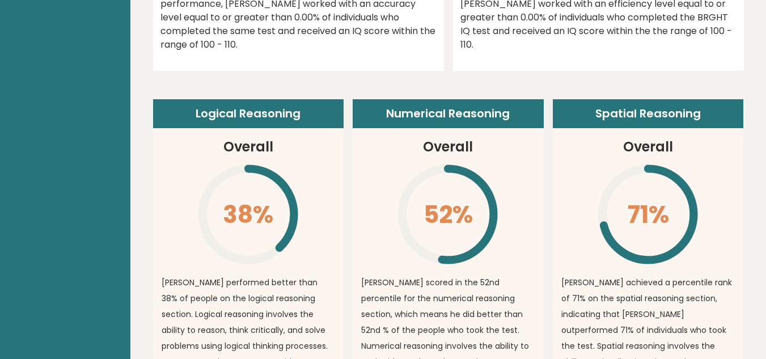
scroll to position [737, 0]
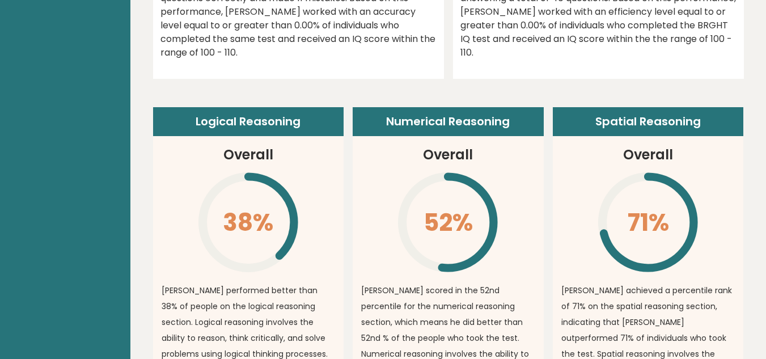
click at [507, 250] on article "Numerical Reasoning Overall 52% \ [PERSON_NAME] scored in the 52nd percentile f…" at bounding box center [448, 307] width 191 height 400
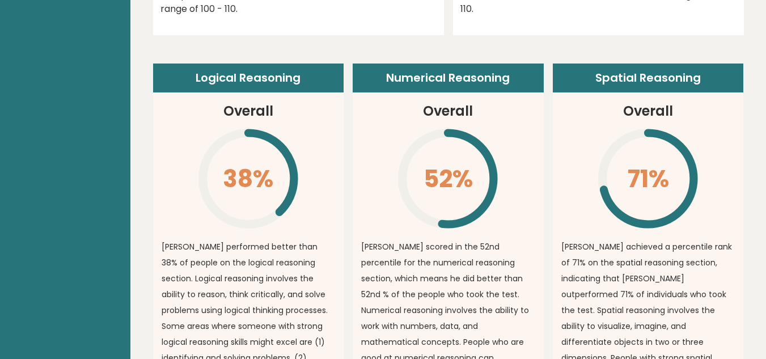
scroll to position [851, 0]
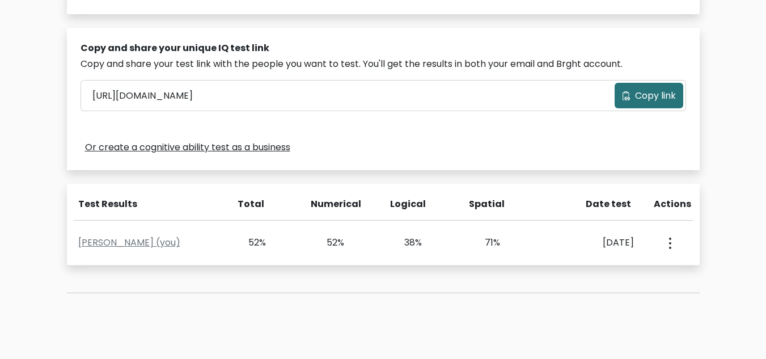
scroll to position [340, 0]
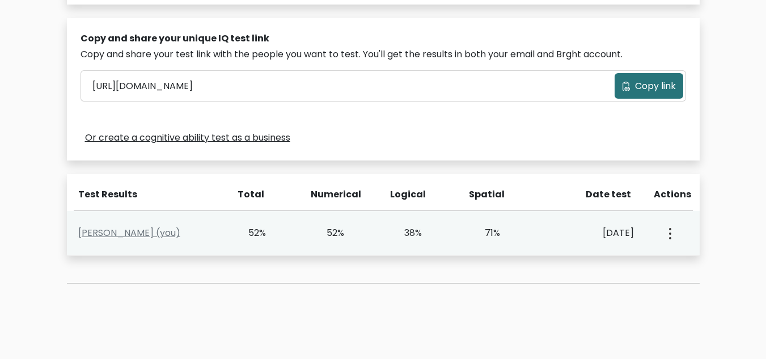
click at [670, 229] on circle "button" at bounding box center [670, 229] width 2 height 2
click at [695, 269] on link "View Profile" at bounding box center [710, 266] width 90 height 18
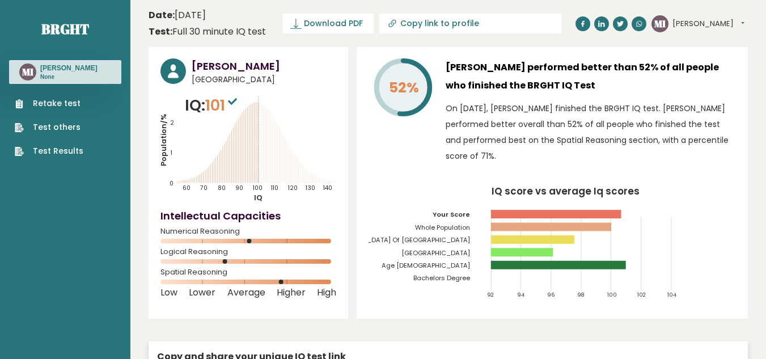
drag, startPoint x: 230, startPoint y: 100, endPoint x: 237, endPoint y: 101, distance: 7.4
click at [234, 100] on sup at bounding box center [232, 101] width 15 height 16
click at [237, 101] on icon at bounding box center [232, 101] width 9 height 7
click at [297, 110] on icon "Population/% IQ 0 1 2 60 70 80 90 100 110 120 130 140" at bounding box center [249, 148] width 176 height 108
click at [267, 139] on icon "Population/% IQ 0 1 2 60 70 80 90 100 110 120 130 140" at bounding box center [249, 148] width 176 height 108
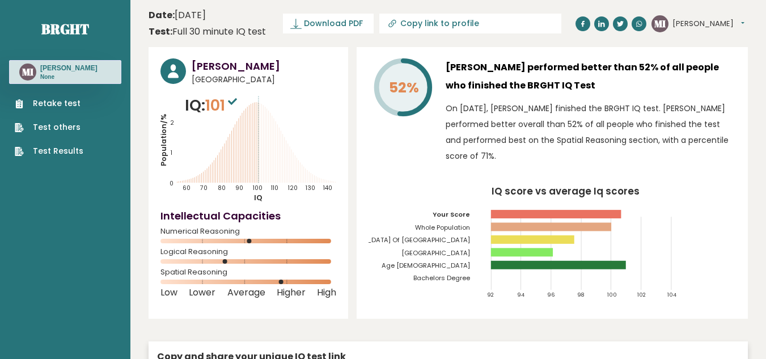
click at [320, 122] on icon "Population/% IQ 0 1 2 60 70 80 90 100 110 120 130 140" at bounding box center [249, 148] width 176 height 108
drag, startPoint x: 252, startPoint y: 242, endPoint x: 314, endPoint y: 239, distance: 61.9
click at [314, 239] on icon at bounding box center [249, 241] width 176 height 5
